Goal: Register for event/course

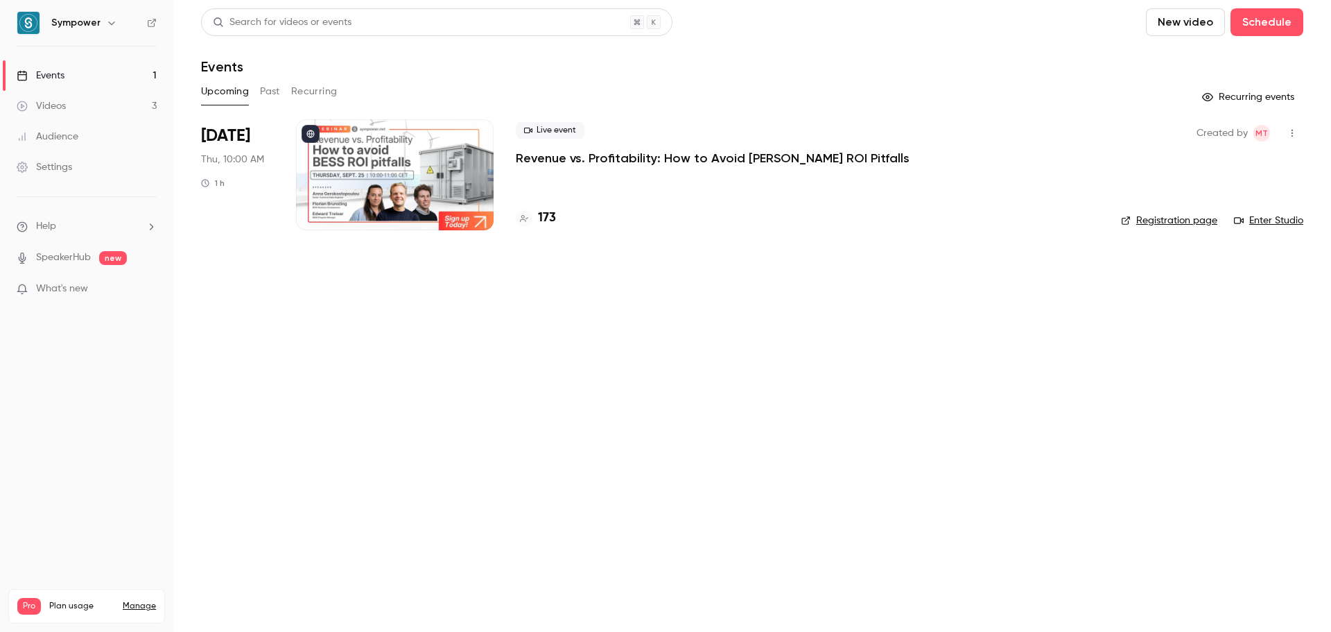
click at [575, 165] on p "Revenue vs. Profitability: How to Avoid [PERSON_NAME] ROI Pitfalls" at bounding box center [713, 158] width 394 height 17
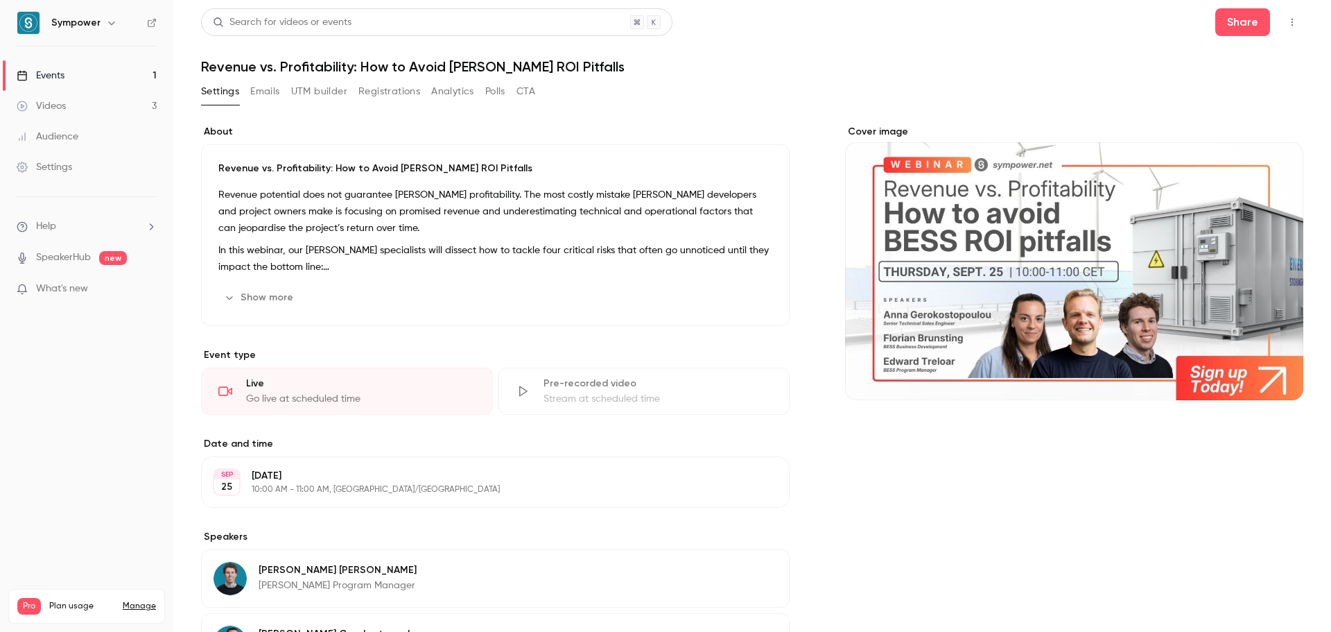
click at [374, 89] on button "Registrations" at bounding box center [389, 91] width 62 height 22
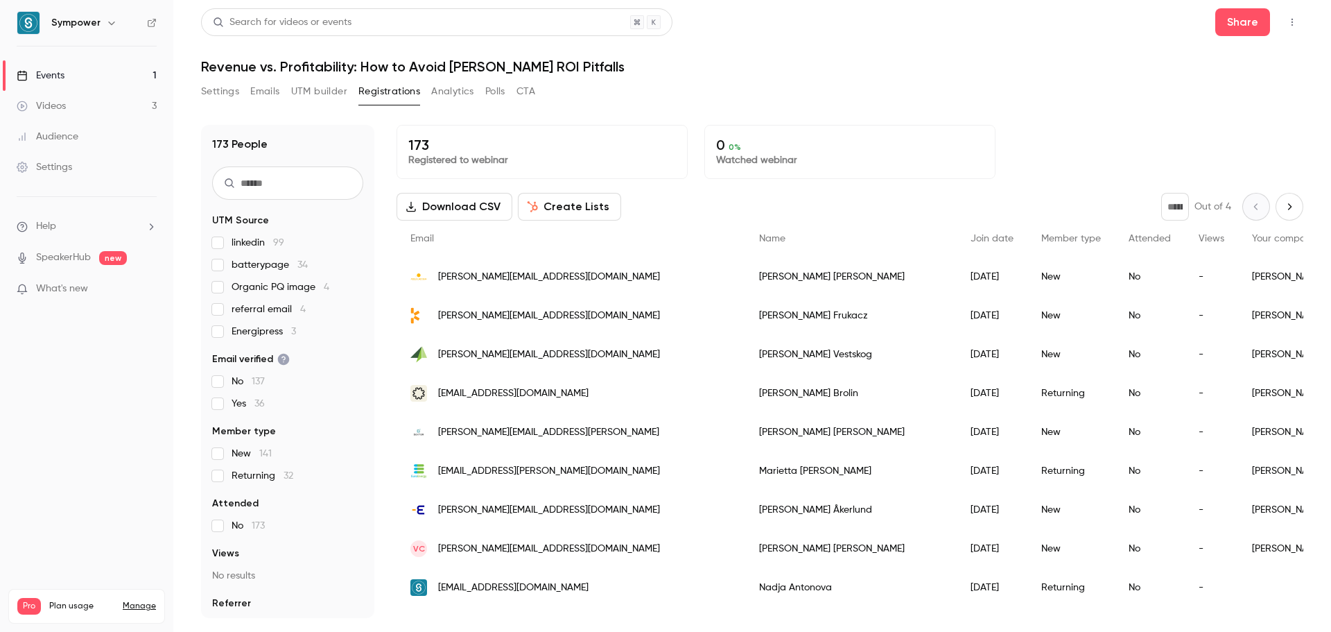
click at [82, 105] on link "Videos 3" at bounding box center [86, 106] width 173 height 31
